Goal: Task Accomplishment & Management: Use online tool/utility

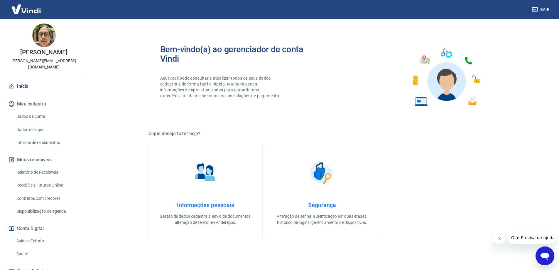
scroll to position [37, 0]
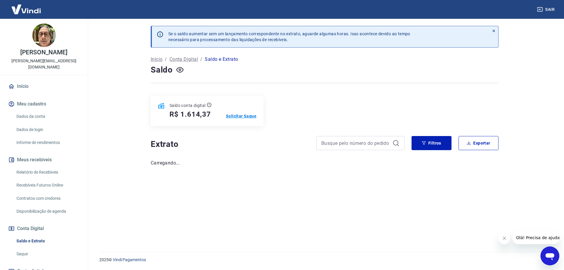
click at [243, 115] on p "Solicitar Saque" at bounding box center [241, 116] width 31 height 6
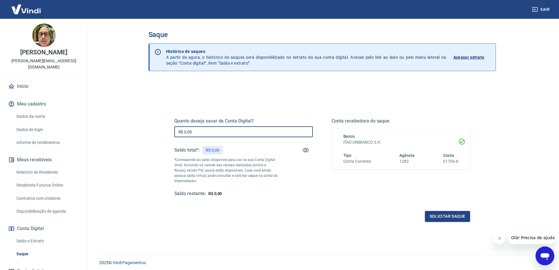
click at [239, 132] on input "R$ 0,00" at bounding box center [243, 131] width 139 height 11
type input "R$ 1.600,00"
click at [434, 213] on button "Solicitar saque" at bounding box center [447, 216] width 45 height 11
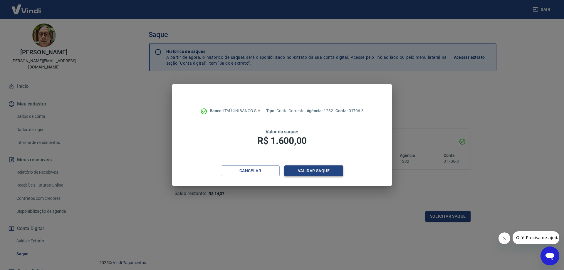
click at [309, 171] on button "Validar saque" at bounding box center [313, 170] width 59 height 11
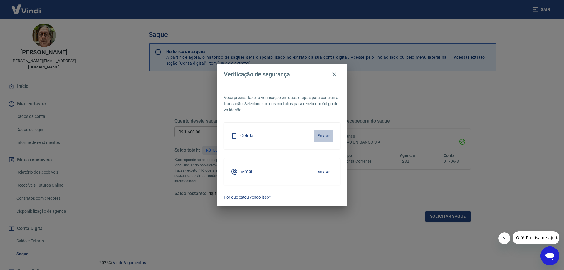
click at [324, 135] on button "Enviar" at bounding box center [323, 135] width 19 height 12
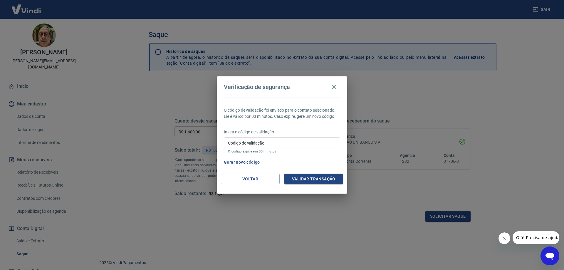
click at [295, 143] on input "Código de validação" at bounding box center [282, 142] width 116 height 11
type input "576128"
click at [326, 176] on button "Validar transação" at bounding box center [313, 179] width 59 height 11
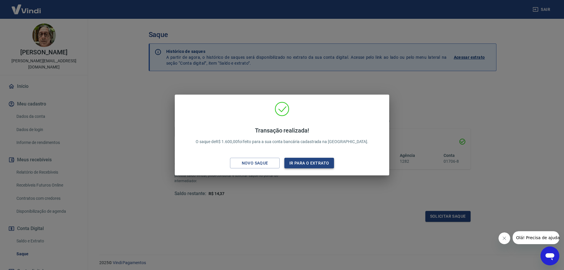
click at [298, 165] on button "Ir para o extrato" at bounding box center [309, 163] width 50 height 11
